Goal: Information Seeking & Learning: Learn about a topic

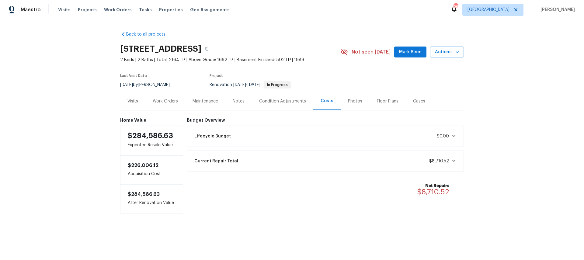
click at [50, 68] on div "Back to all projects 89 Paces Lakes Pt, Dallas, GA 30157 2 Beds | 2 Baths | Tot…" at bounding box center [292, 134] width 584 height 231
click at [166, 46] on h2 "[STREET_ADDRESS]" at bounding box center [160, 49] width 81 height 6
copy div "[STREET_ADDRESS]"
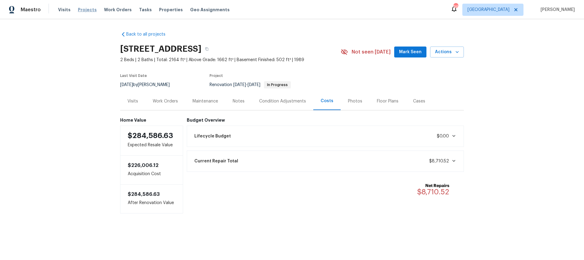
click at [80, 8] on span "Projects" at bounding box center [87, 10] width 19 height 6
click at [137, 37] on link "Back to all projects" at bounding box center [149, 34] width 58 height 6
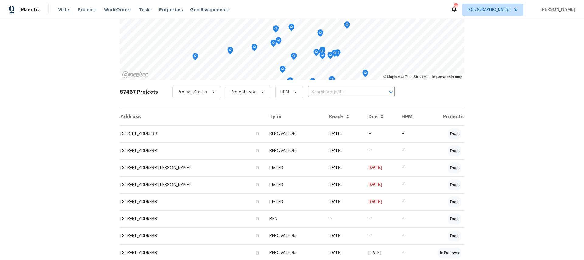
scroll to position [59, 0]
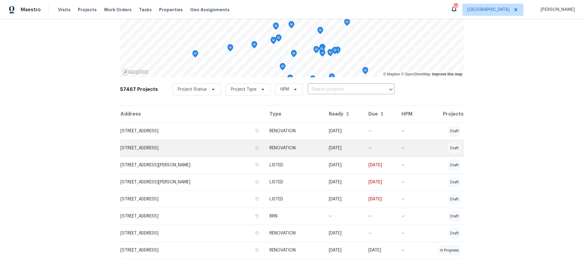
click at [172, 145] on td "2680 Factor Walk Blvd, Suwanee, GA 30024" at bounding box center [192, 148] width 145 height 17
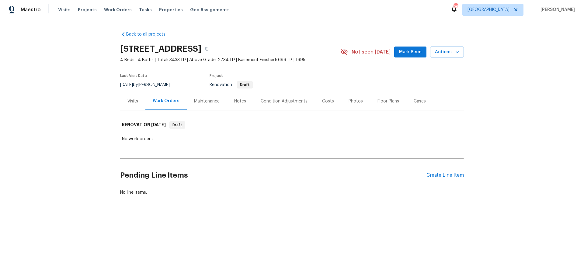
click at [319, 106] on div "Costs" at bounding box center [328, 101] width 26 height 18
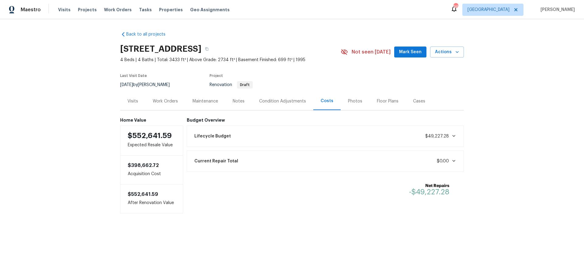
click at [301, 163] on div "Current Repair Total $0.00" at bounding box center [326, 161] width 270 height 13
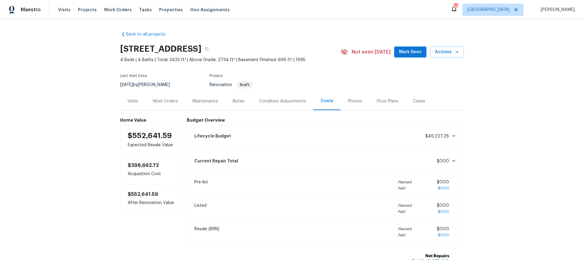
click at [301, 163] on div "Current Repair Total $0.00" at bounding box center [326, 161] width 270 height 13
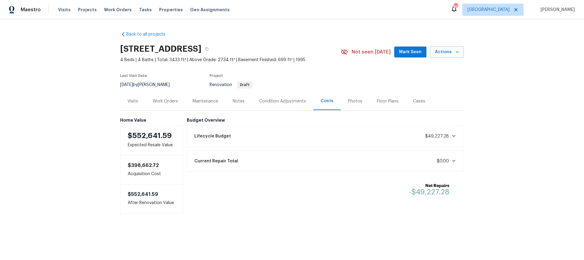
click at [300, 134] on div "Lifecycle Budget $49,227.28" at bounding box center [326, 136] width 270 height 13
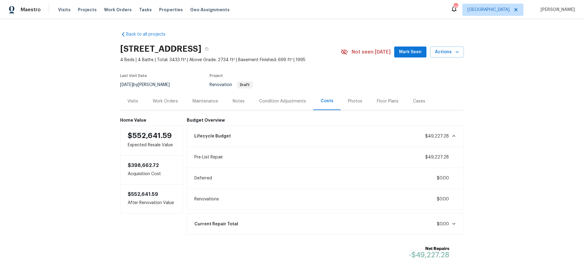
click at [300, 134] on div "Lifecycle Budget $49,227.28" at bounding box center [326, 136] width 270 height 13
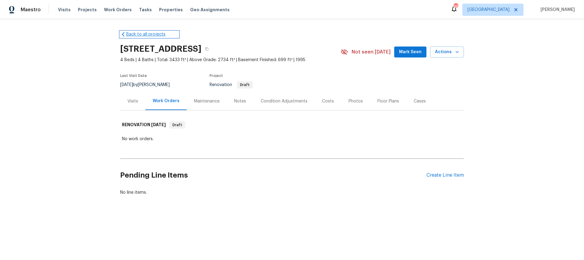
click at [131, 32] on link "Back to all projects" at bounding box center [149, 34] width 58 height 6
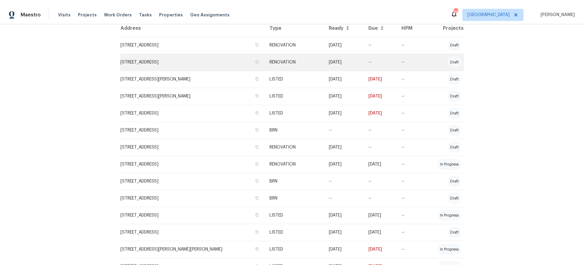
scroll to position [265, 0]
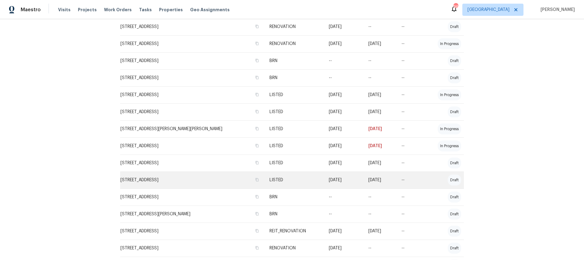
click at [197, 183] on td "145 Shadowbrook Trce, Covington, GA 30016" at bounding box center [192, 180] width 145 height 17
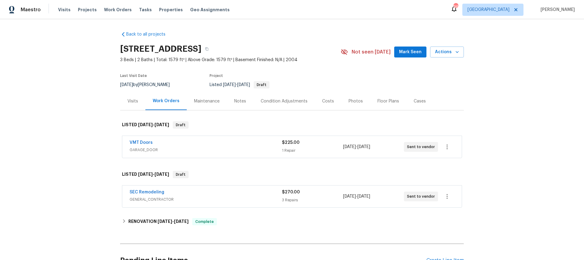
click at [280, 103] on div "Condition Adjustments" at bounding box center [284, 101] width 47 height 6
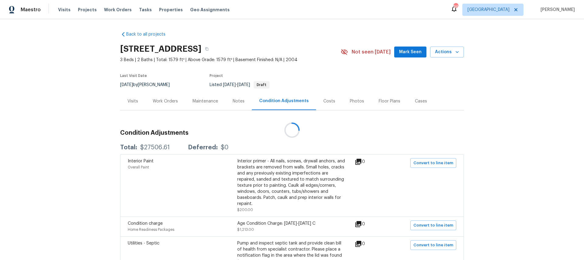
click at [319, 106] on div at bounding box center [292, 130] width 584 height 260
click at [323, 103] on div "Costs" at bounding box center [329, 101] width 12 height 6
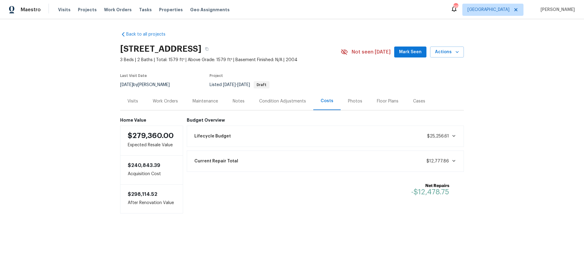
click at [265, 144] on div "Lifecycle Budget $25,256.61" at bounding box center [325, 136] width 277 height 21
click at [266, 138] on div "Lifecycle Budget $25,256.61" at bounding box center [326, 136] width 270 height 13
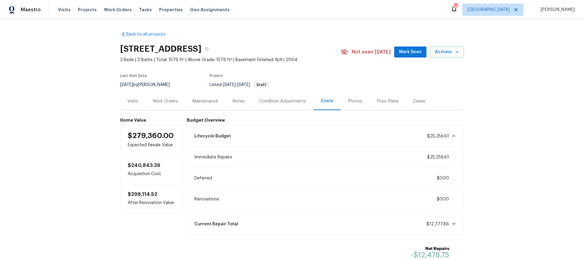
click at [266, 138] on div "Lifecycle Budget $25,256.61" at bounding box center [326, 136] width 270 height 13
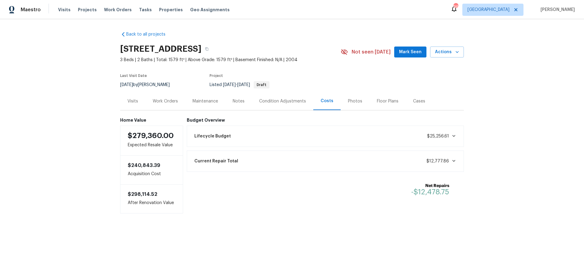
click at [247, 165] on div "Current Repair Total $12,777.86" at bounding box center [326, 161] width 270 height 13
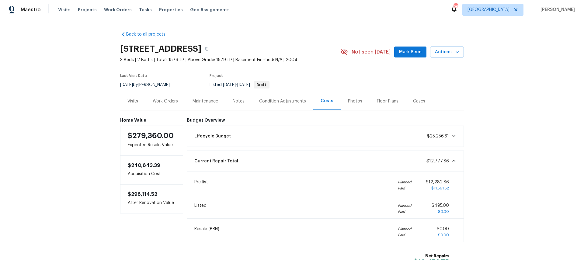
click at [247, 165] on div "Current Repair Total $12,777.86" at bounding box center [326, 161] width 270 height 13
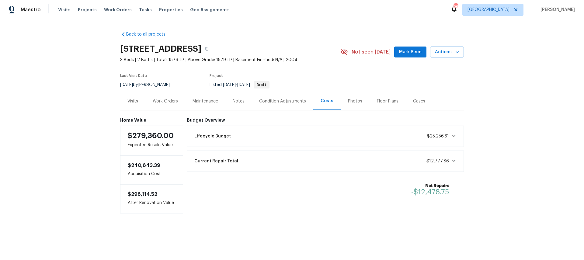
click at [537, 87] on div "Back to all projects 145 Shadowbrook Trce, Covington, GA 30016 3 Beds | 2 Baths…" at bounding box center [292, 134] width 584 height 231
click at [152, 204] on div "$298,114.52 After Renovation Value" at bounding box center [151, 198] width 63 height 29
click at [151, 178] on div "$240,843.39 Acquisition Cost" at bounding box center [151, 170] width 63 height 29
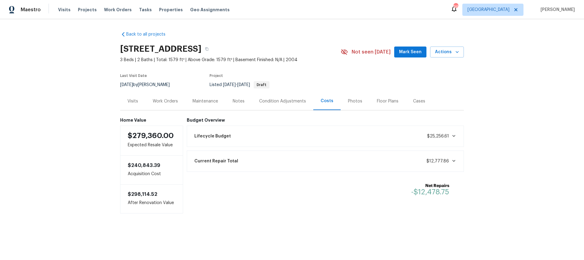
click at [151, 178] on div "$240,843.39 Acquisition Cost" at bounding box center [151, 170] width 63 height 29
click at [201, 196] on div "Net Repairs -$12,478.75" at bounding box center [325, 189] width 270 height 21
